Goal: Task Accomplishment & Management: Manage account settings

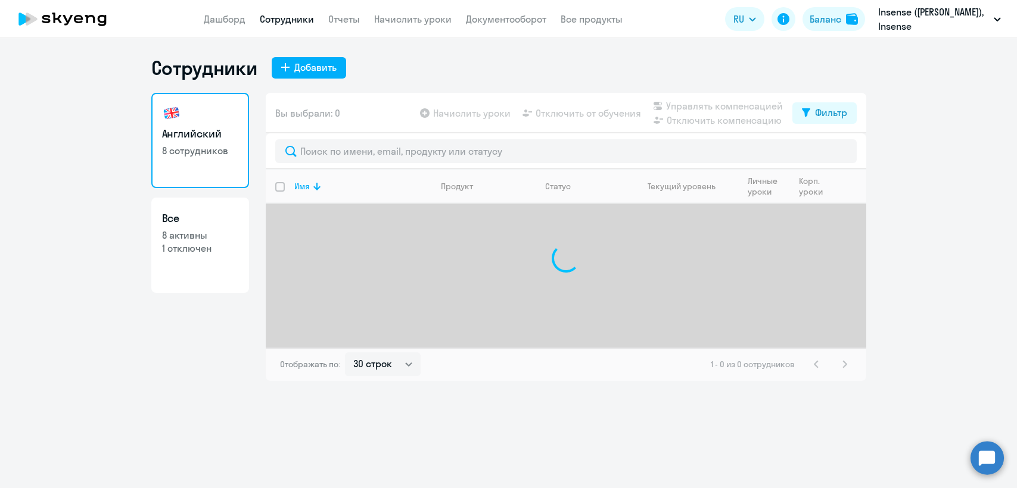
select select "30"
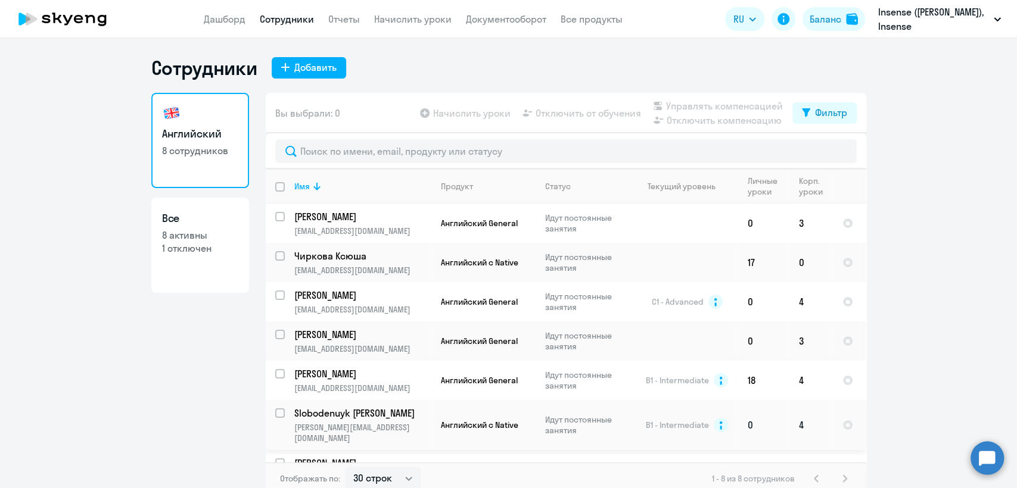
click at [399, 418] on p "Slobodenuyk [PERSON_NAME]" at bounding box center [361, 413] width 135 height 13
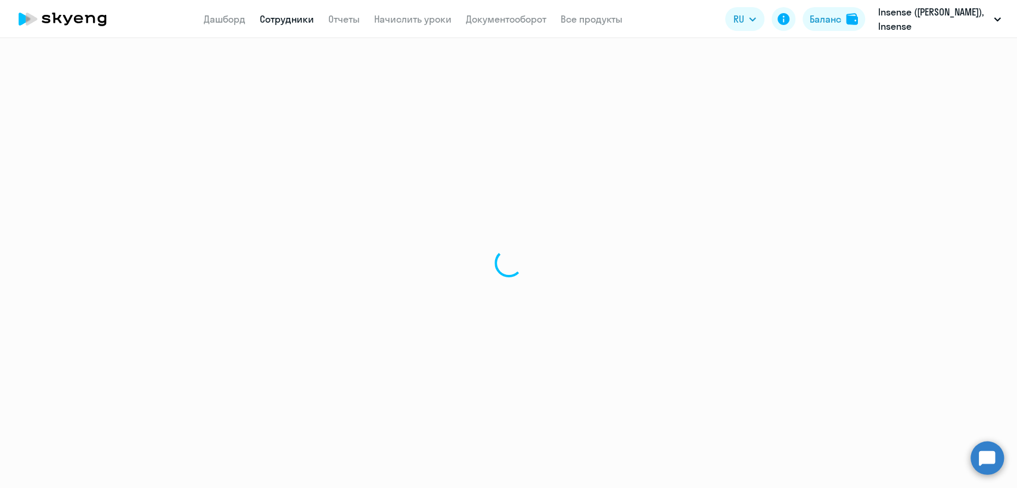
select select "english"
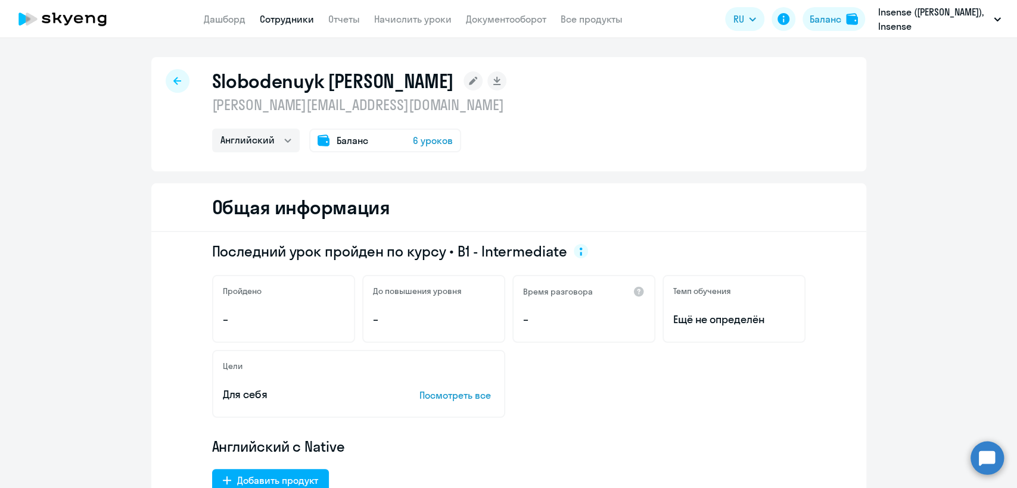
click at [315, 105] on p "[PERSON_NAME][EMAIL_ADDRESS][DOMAIN_NAME]" at bounding box center [359, 104] width 295 height 19
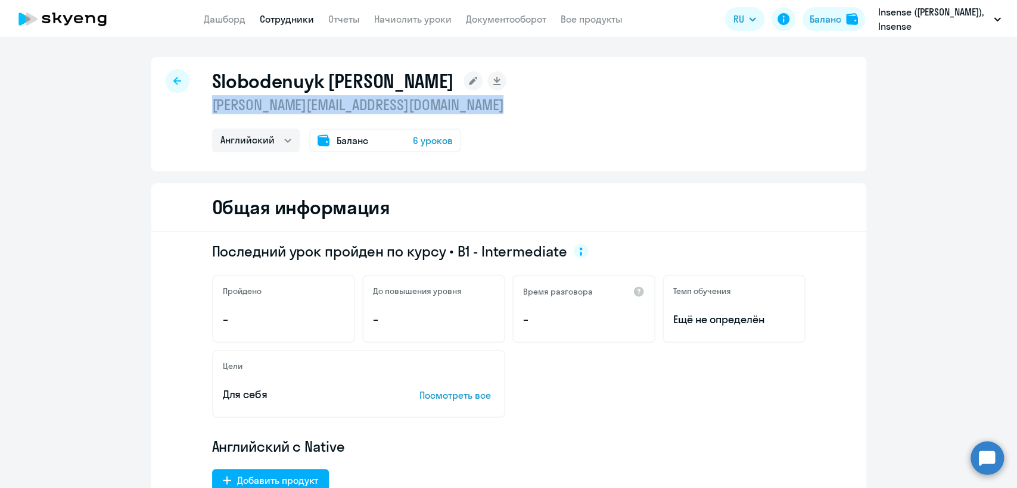
click at [315, 105] on p "[PERSON_NAME][EMAIL_ADDRESS][DOMAIN_NAME]" at bounding box center [359, 104] width 295 height 19
copy p "[PERSON_NAME][EMAIL_ADDRESS][DOMAIN_NAME]"
click at [283, 24] on link "Сотрудники" at bounding box center [287, 19] width 54 height 12
select select "30"
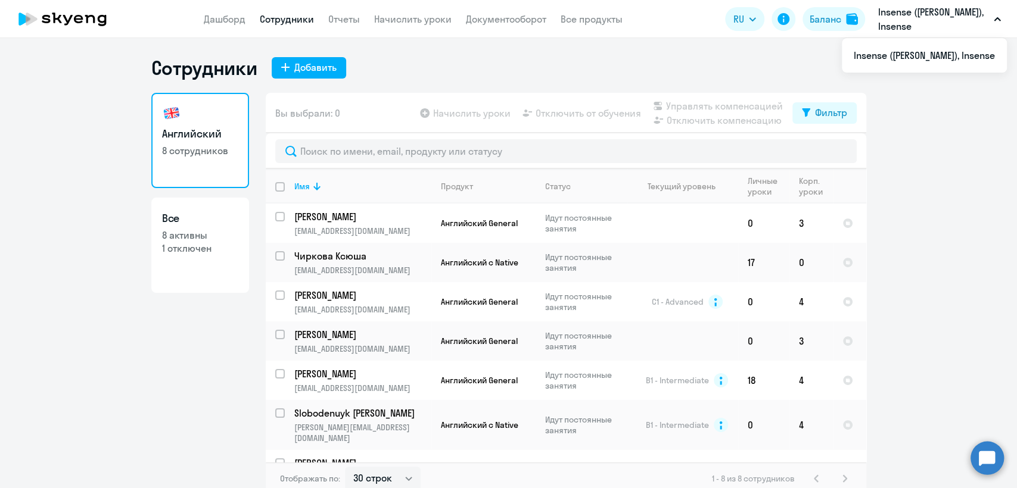
click at [933, 26] on p "Insense ([PERSON_NAME]), Insense" at bounding box center [933, 19] width 111 height 29
click at [846, 17] on img at bounding box center [852, 19] width 12 height 12
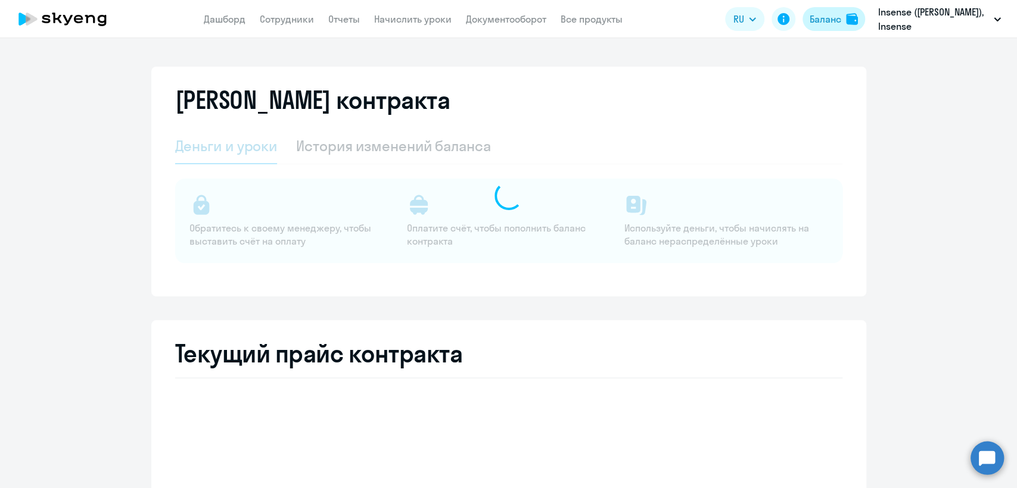
select select "english_adult_not_native_speaker"
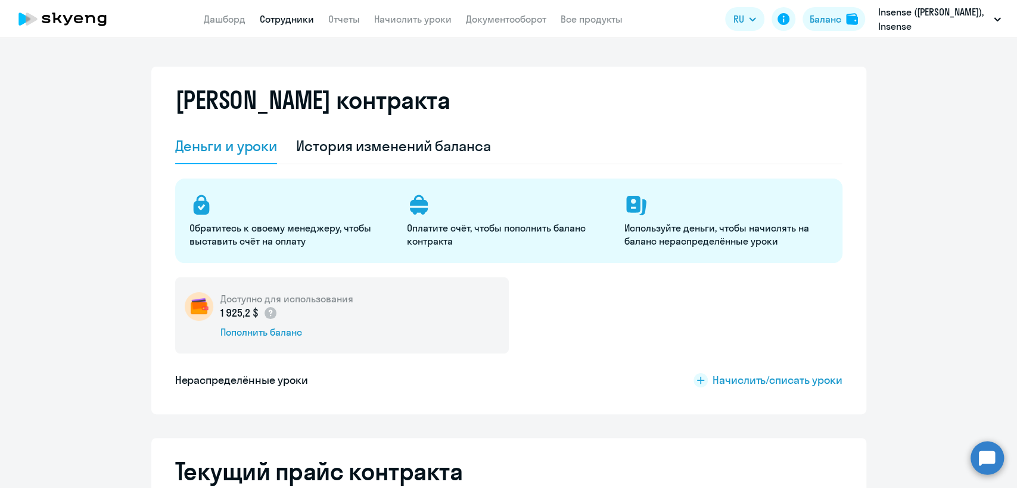
click at [288, 18] on link "Сотрудники" at bounding box center [287, 19] width 54 height 12
select select "30"
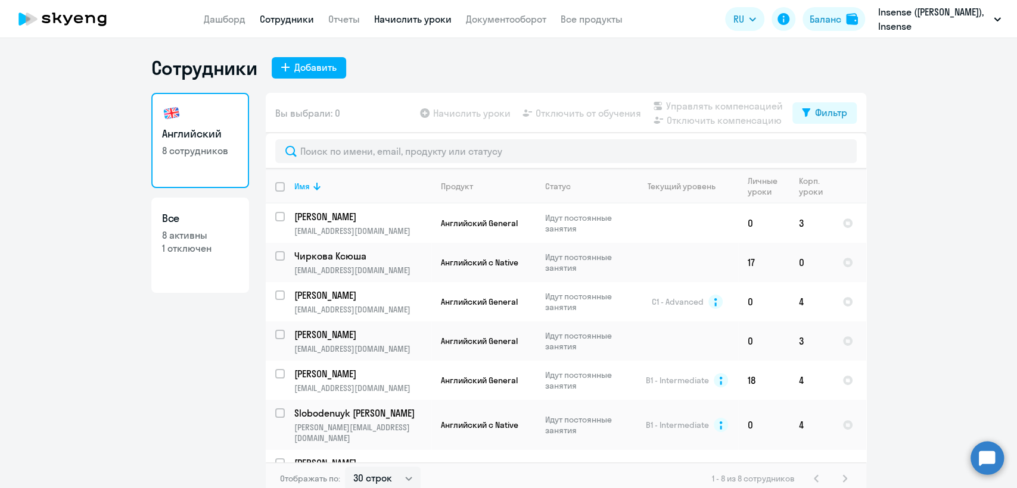
click at [398, 18] on link "Начислить уроки" at bounding box center [412, 19] width 77 height 12
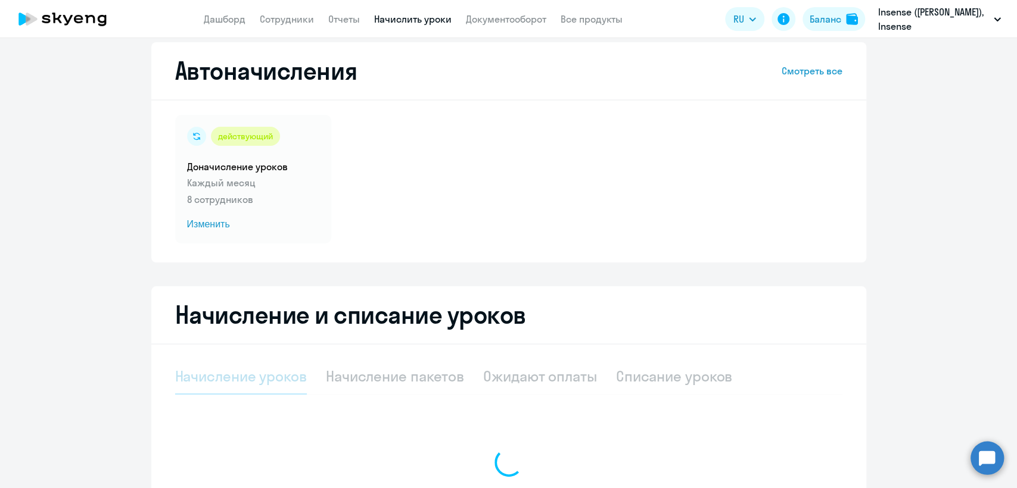
select select "10"
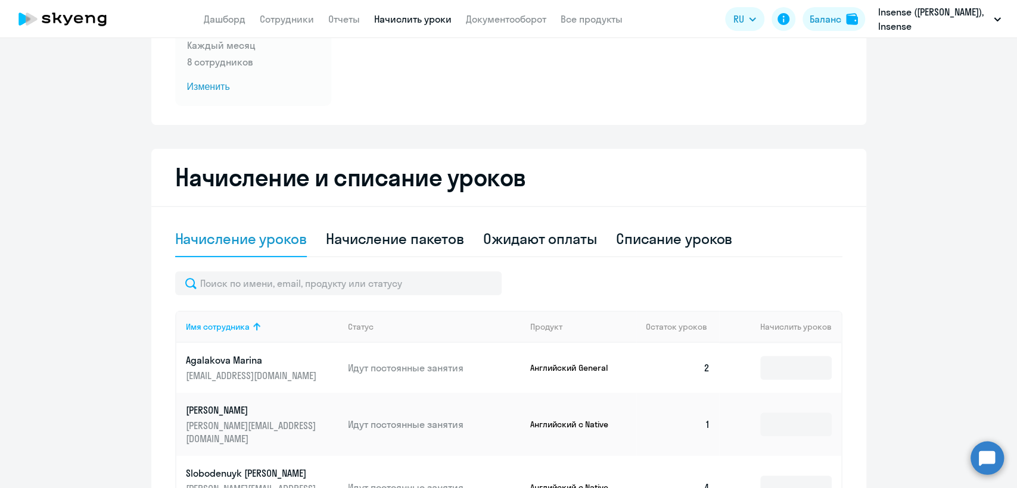
scroll to position [331, 0]
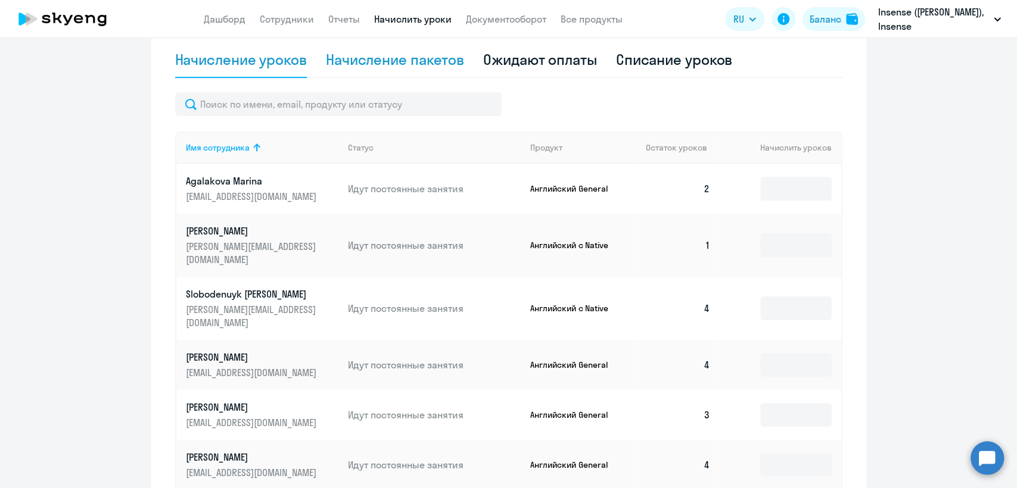
click at [405, 63] on div "Начисление пакетов" at bounding box center [395, 59] width 138 height 19
select select "10"
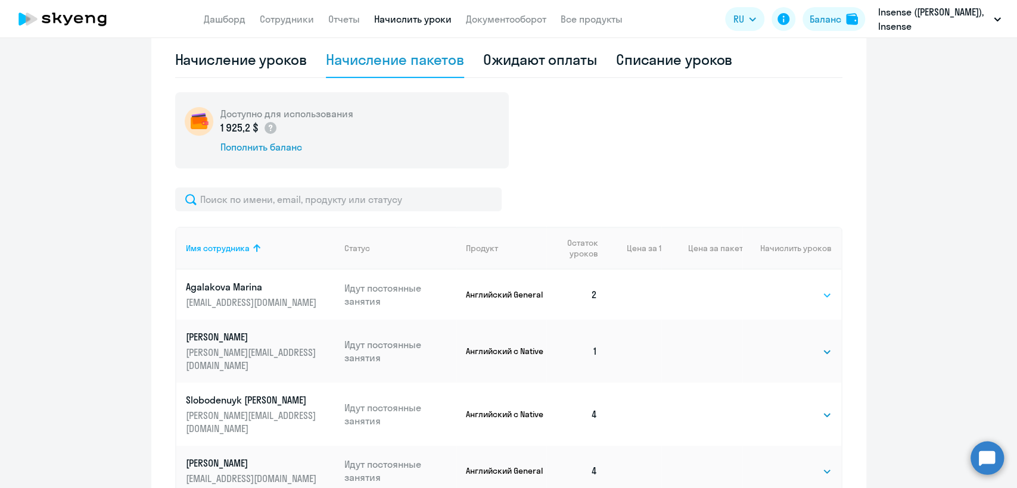
click at [803, 297] on select "Выбрать 4 8 16 32 64 96 128" at bounding box center [807, 295] width 49 height 14
click at [783, 288] on select "Выбрать 4 8 16 32 64 96 128" at bounding box center [807, 295] width 49 height 14
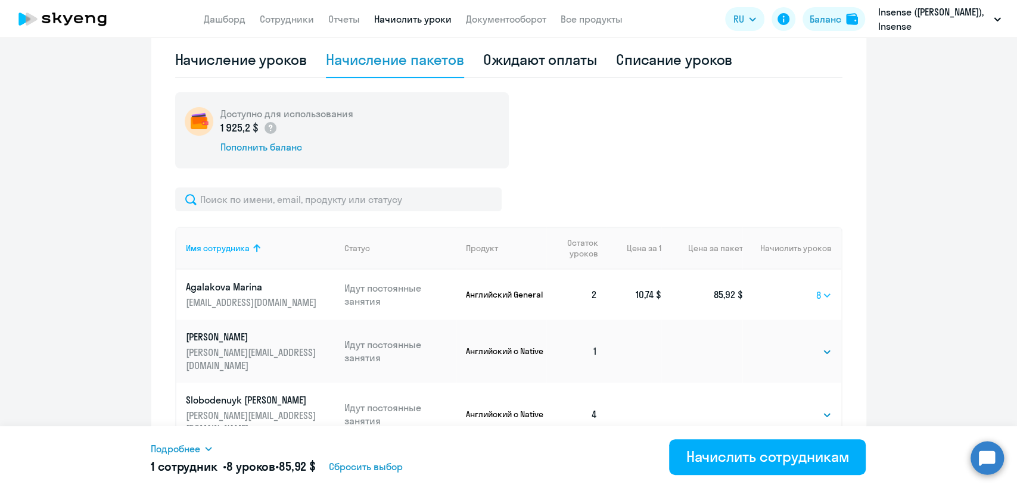
click at [820, 294] on select "Выбрать 4 8 16 32 64 96 128" at bounding box center [823, 295] width 15 height 14
click at [816, 288] on select "Выбрать 4 8 16 32 64 96 128" at bounding box center [823, 295] width 15 height 14
click at [812, 297] on select "Выбрать 4 8 16 32 64 96 128" at bounding box center [820, 295] width 21 height 14
click at [810, 288] on select "Выбрать 4 8 16 32 64 96 128" at bounding box center [820, 295] width 21 height 14
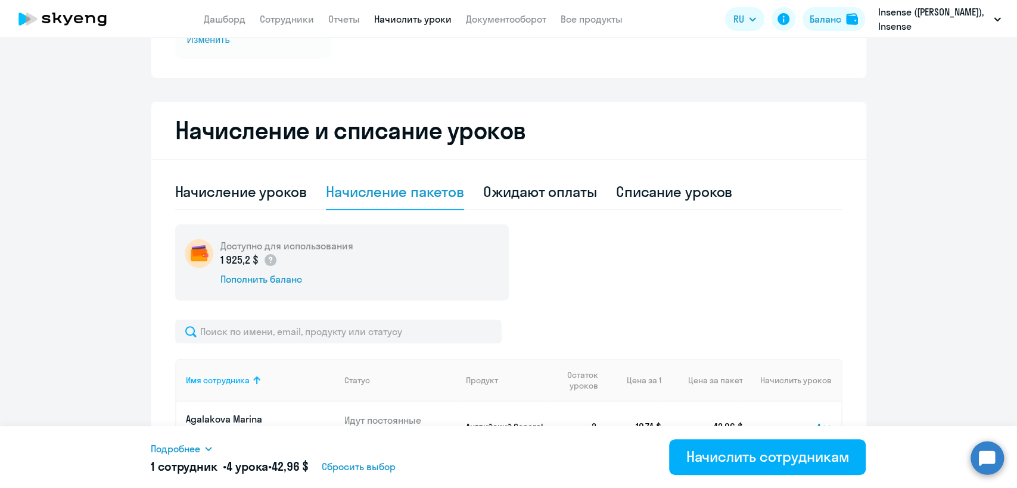
scroll to position [0, 0]
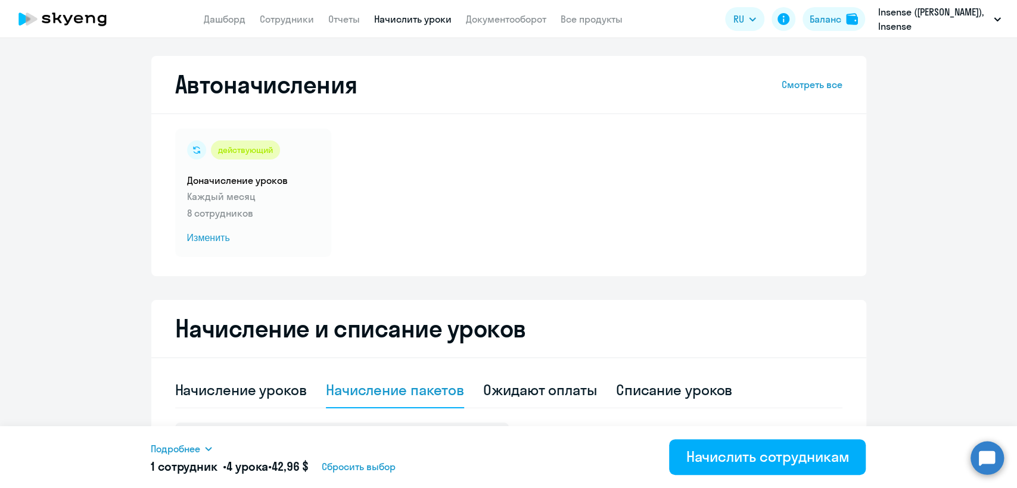
click at [391, 21] on link "Начислить уроки" at bounding box center [412, 19] width 77 height 12
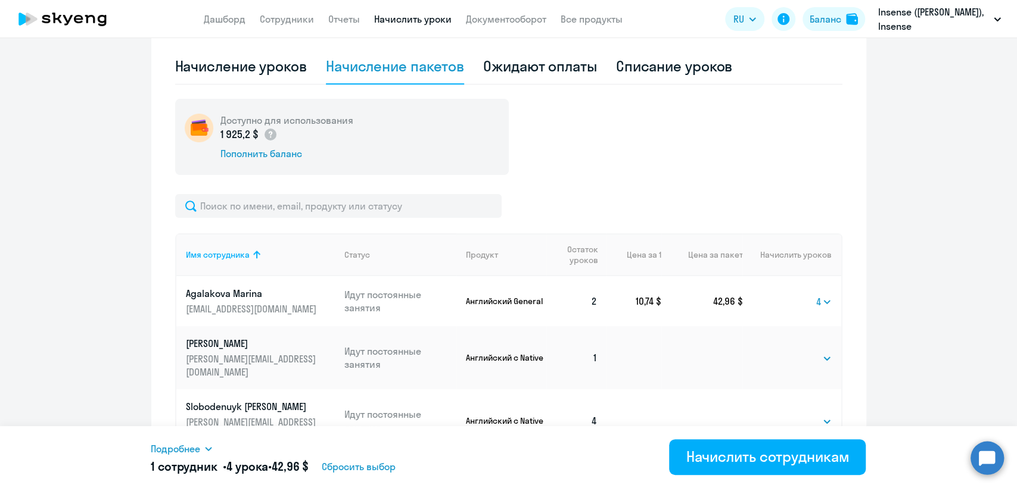
scroll to position [397, 0]
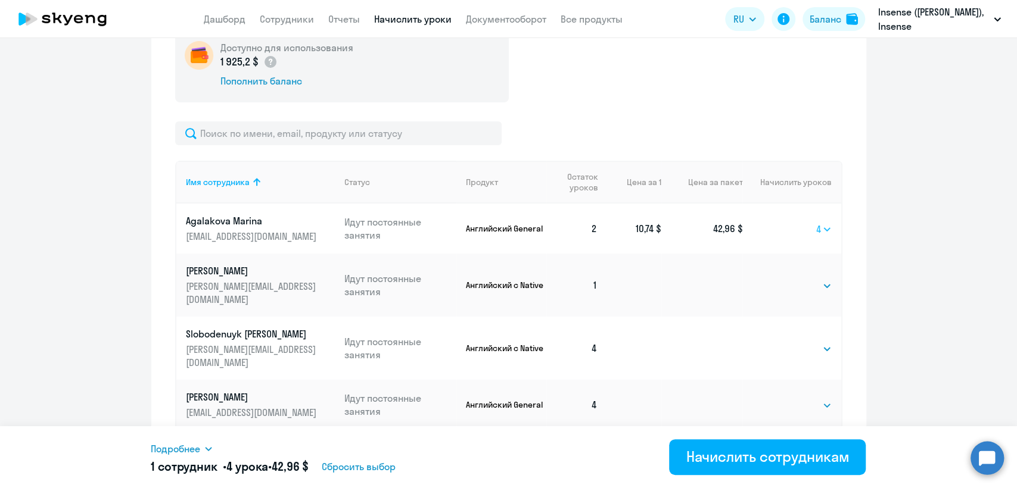
click at [816, 230] on select "Выбрать 4 8 16 32 64 96 128" at bounding box center [823, 229] width 15 height 14
click at [816, 222] on select "Выбрать 4 8 16 32 64 96 128" at bounding box center [823, 229] width 15 height 14
click at [816, 227] on select "Выбрать 4 8 16 32 64 96 128" at bounding box center [823, 229] width 15 height 14
select select "4"
click at [816, 222] on select "Выбрать 4 8 16 32 64 96 128" at bounding box center [823, 229] width 15 height 14
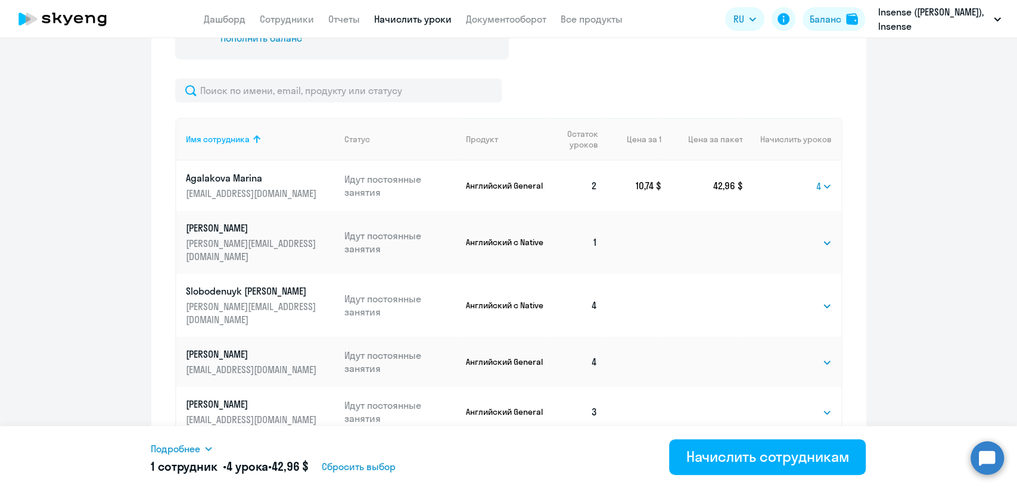
scroll to position [463, 0]
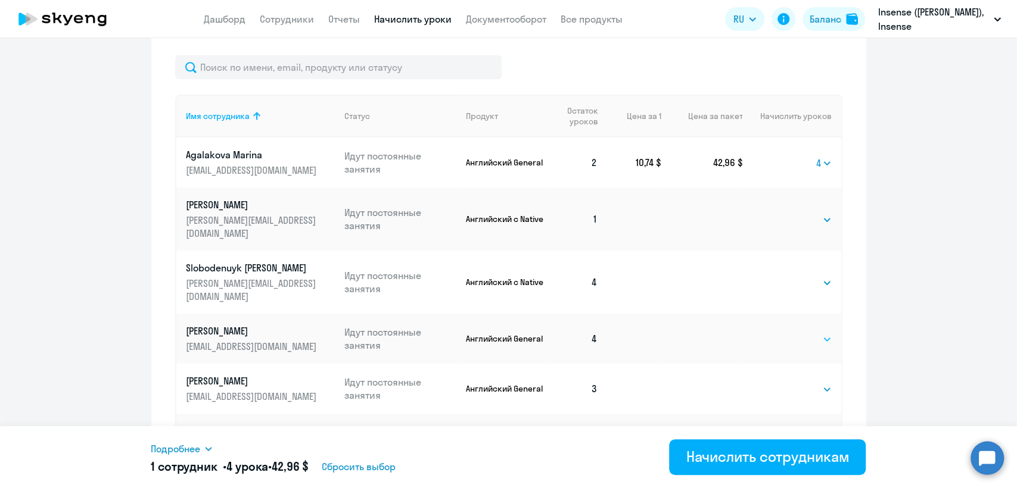
click at [795, 332] on select "Выбрать 4 8 16 32 64 96 128" at bounding box center [807, 339] width 49 height 14
select select "8"
click at [783, 332] on select "Выбрать 4 8 16 32 64 96 128" at bounding box center [807, 339] width 49 height 14
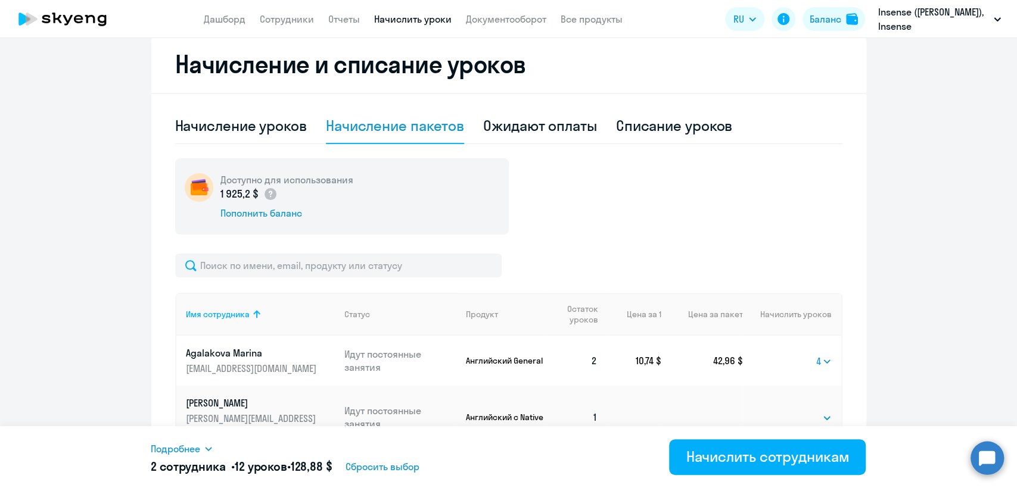
scroll to position [331, 0]
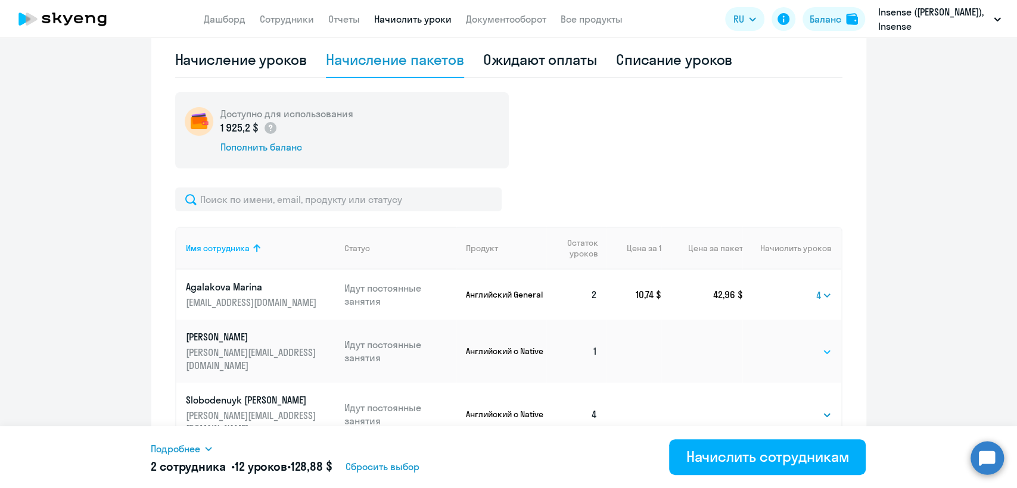
click at [791, 349] on select "Выбрать 4 8 16 32 64 96 128" at bounding box center [807, 352] width 49 height 14
select select "8"
click at [783, 345] on select "Выбрать 4 8 16 32 64 96 128" at bounding box center [807, 352] width 49 height 14
click at [804, 408] on select "Выбрать 4 8 16 32 64 96 128" at bounding box center [807, 415] width 49 height 14
select select "16"
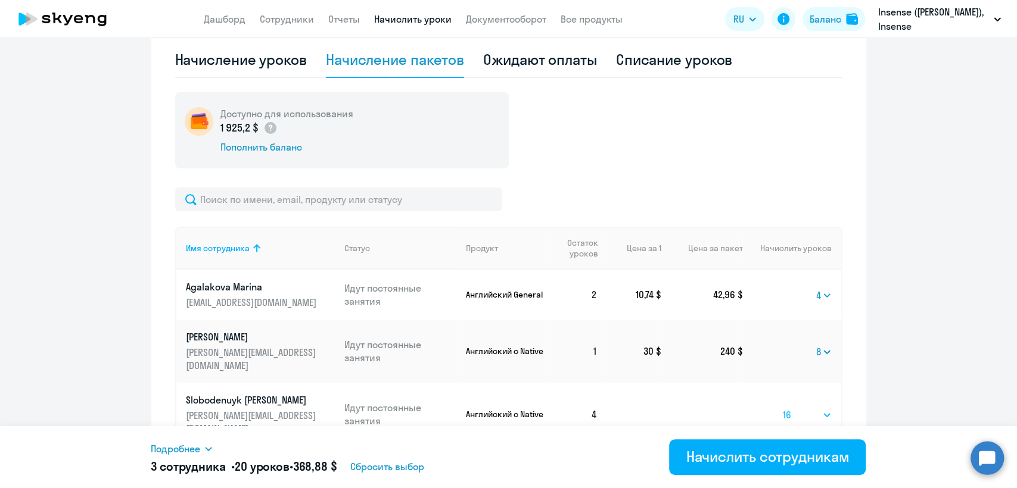
click at [783, 408] on select "Выбрать 4 8 16 32 64 96 128" at bounding box center [807, 415] width 49 height 14
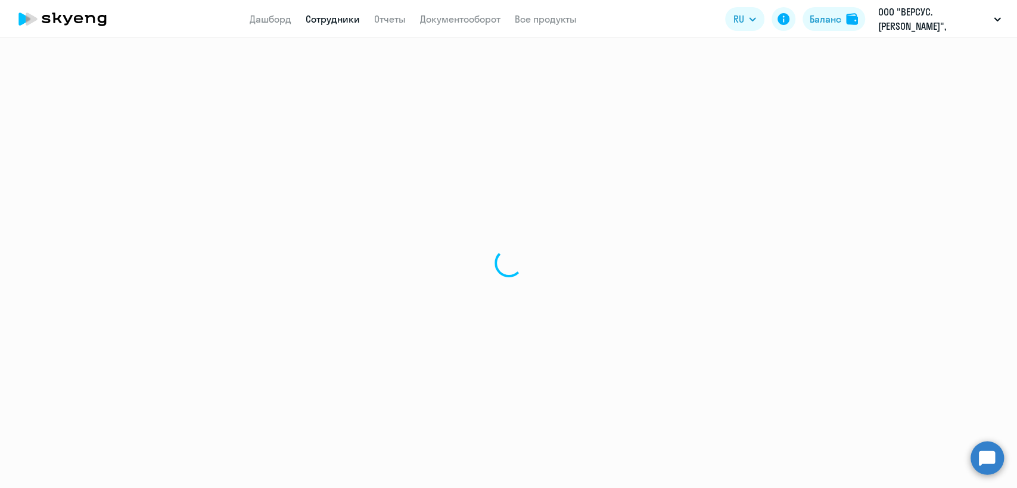
select select "30"
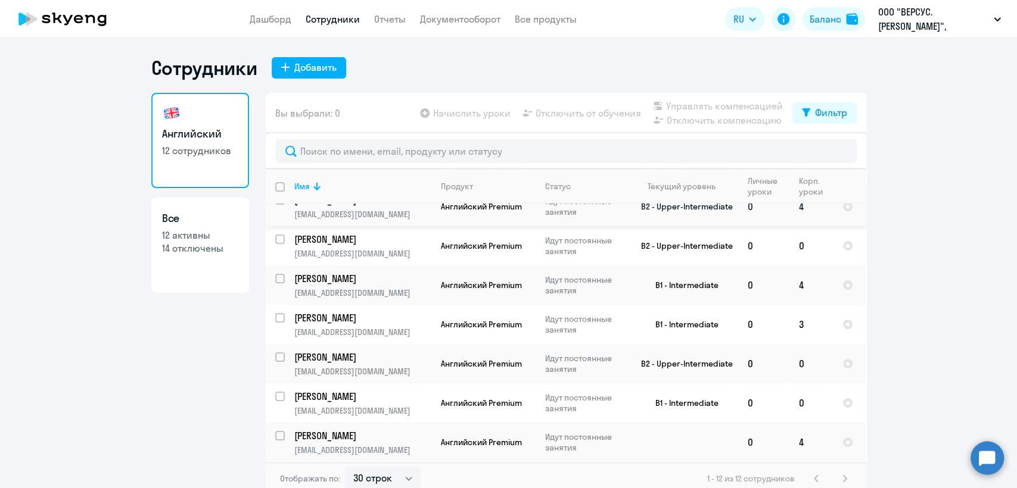
scroll to position [211, 0]
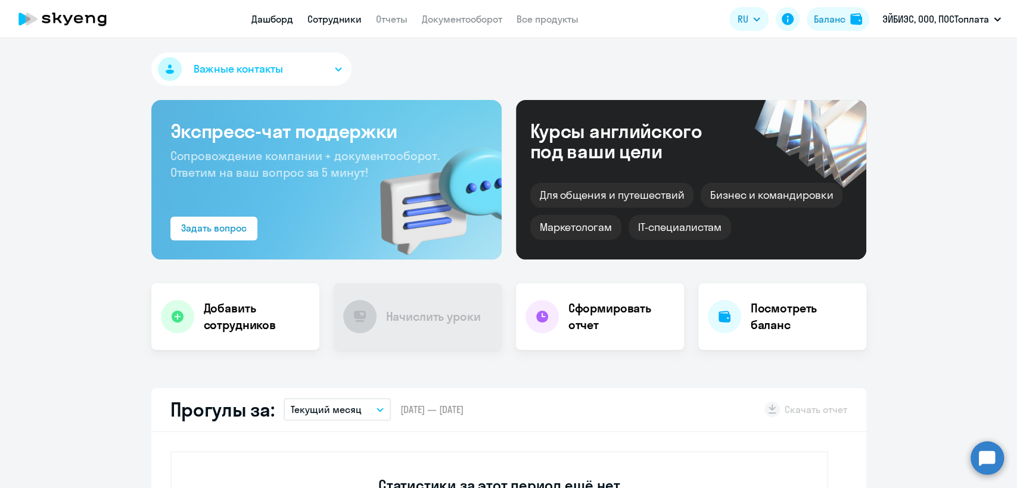
click at [334, 17] on link "Сотрудники" at bounding box center [334, 19] width 54 height 12
select select "30"
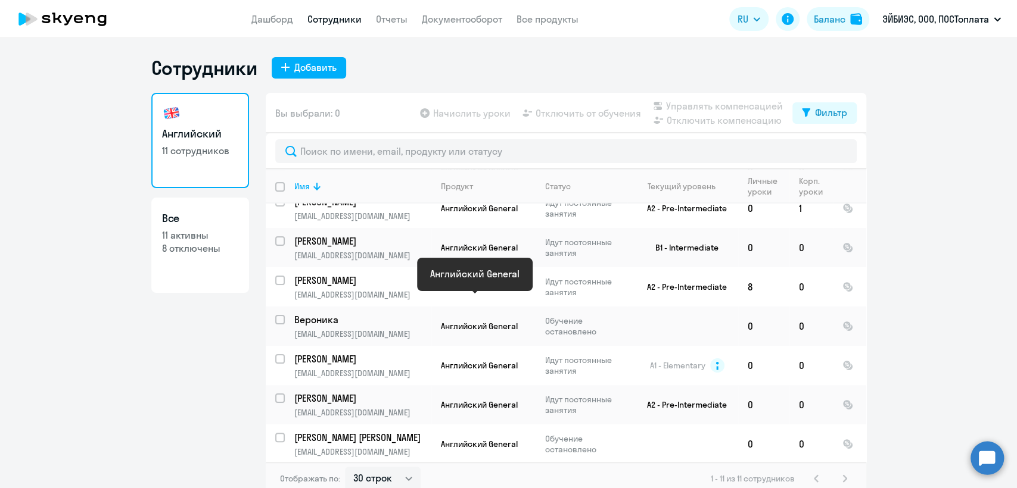
scroll to position [172, 0]
